Goal: Navigation & Orientation: Find specific page/section

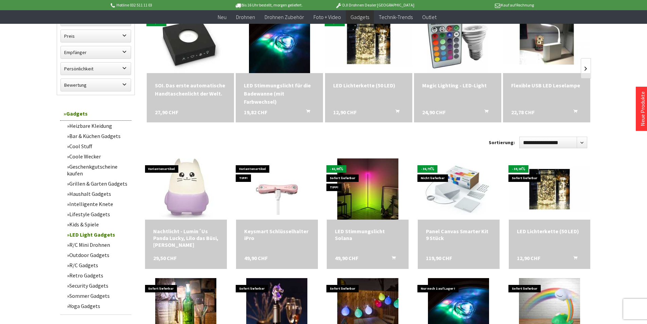
scroll to position [136, 0]
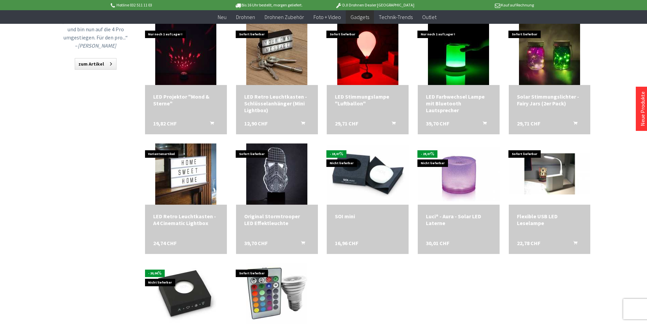
scroll to position [577, 0]
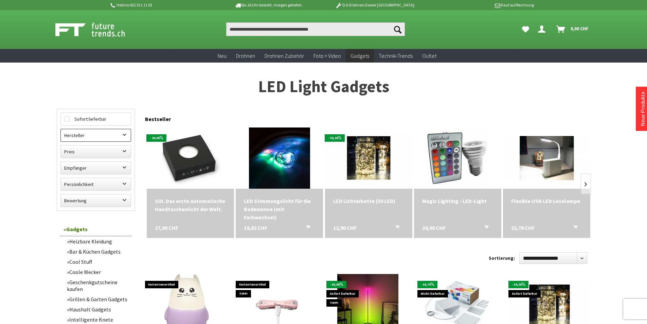
click at [73, 139] on label "Hersteller" at bounding box center [96, 135] width 70 height 12
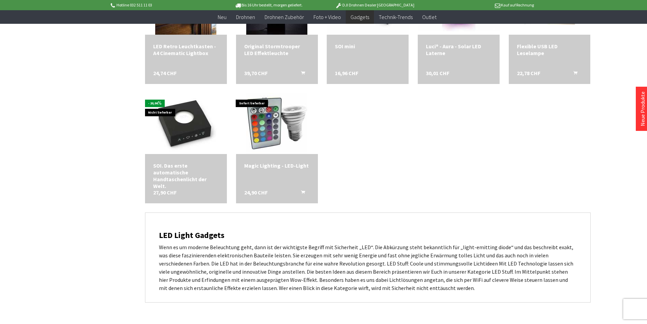
scroll to position [373, 0]
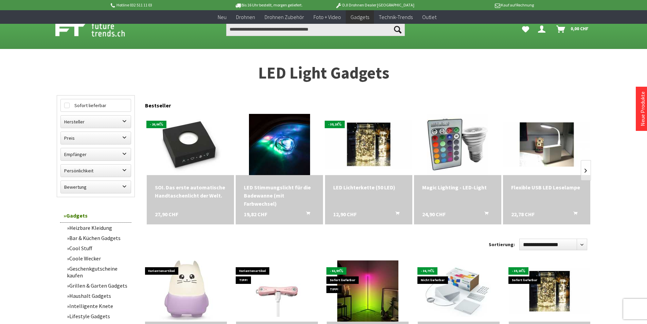
scroll to position [136, 0]
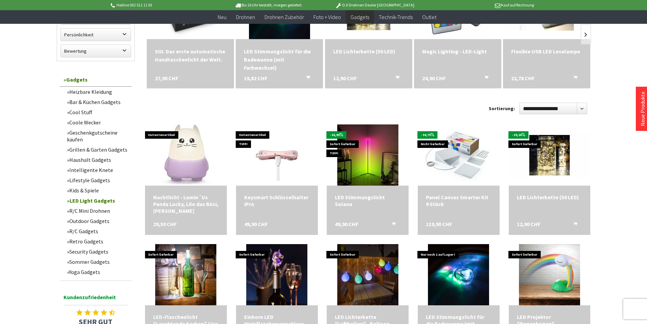
scroll to position [170, 0]
